Goal: Information Seeking & Learning: Learn about a topic

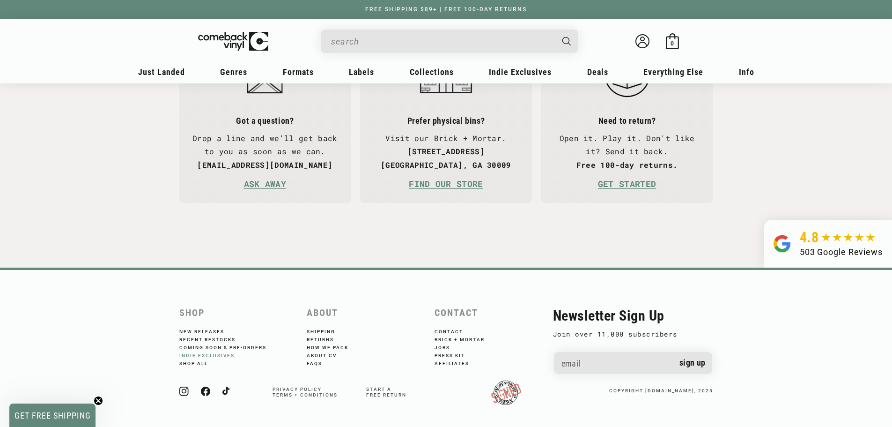
scroll to position [0, 892]
click at [444, 342] on link "Jobs" at bounding box center [449, 346] width 28 height 8
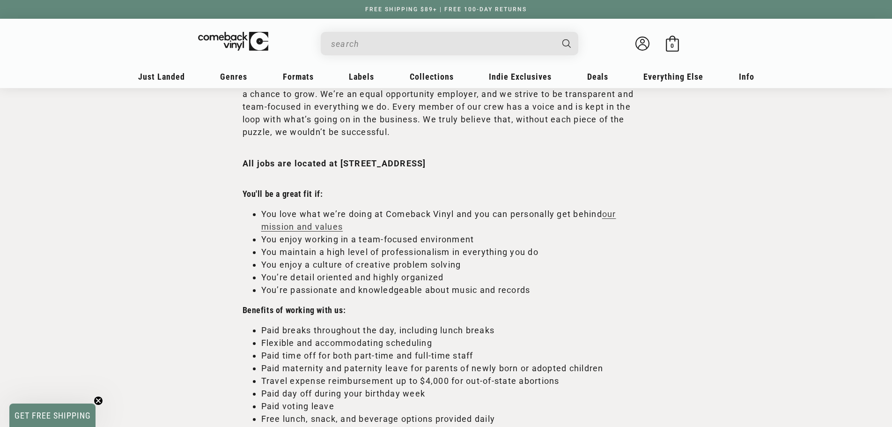
scroll to position [281, 0]
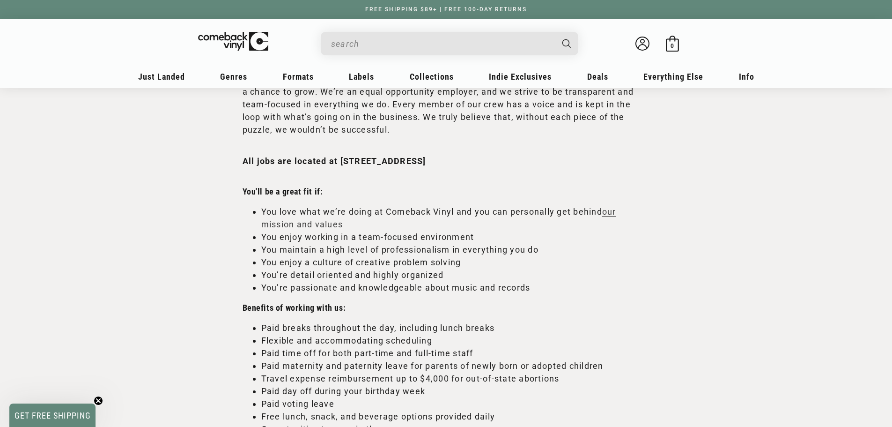
drag, startPoint x: 343, startPoint y: 158, endPoint x: 483, endPoint y: 158, distance: 140.0
click at [426, 158] on strong "All jobs are located at [STREET_ADDRESS]" at bounding box center [335, 161] width 184 height 10
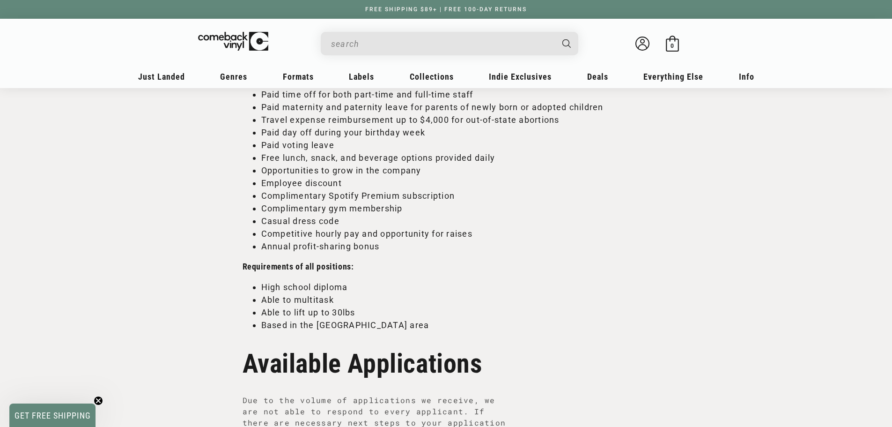
scroll to position [562, 0]
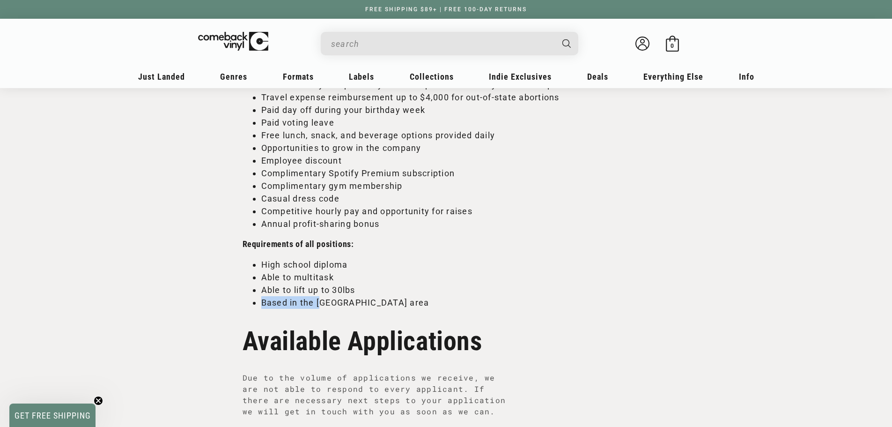
drag, startPoint x: 318, startPoint y: 297, endPoint x: 254, endPoint y: 301, distance: 64.3
click at [261, 301] on li "Based in the [GEOGRAPHIC_DATA] area" at bounding box center [455, 302] width 389 height 13
click at [263, 285] on li "Able to lift up to 30lbs" at bounding box center [455, 289] width 389 height 13
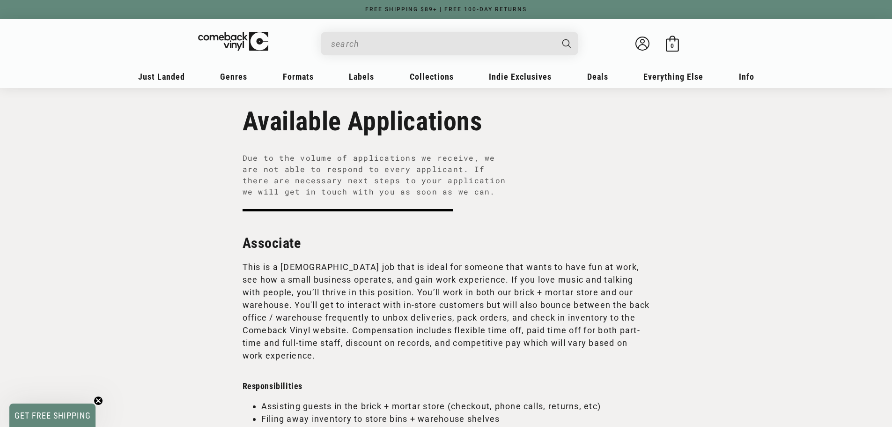
scroll to position [656, 0]
